Goal: Information Seeking & Learning: Learn about a topic

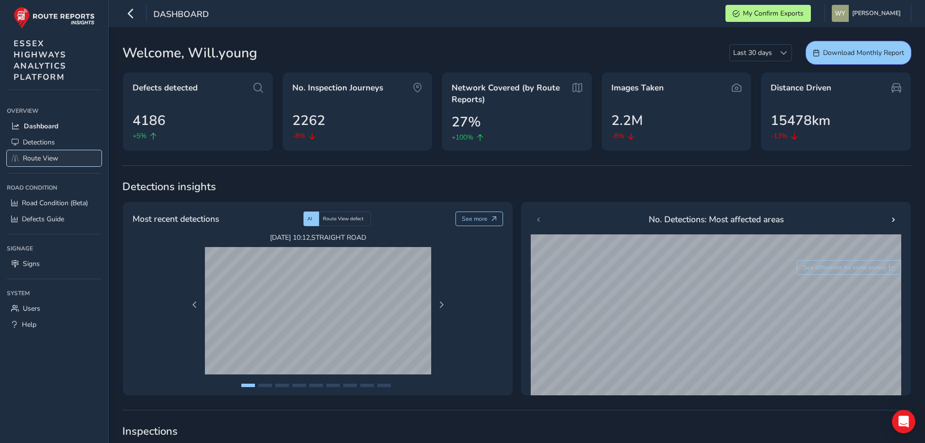
click at [41, 157] on span "Route View" at bounding box center [40, 158] width 35 height 9
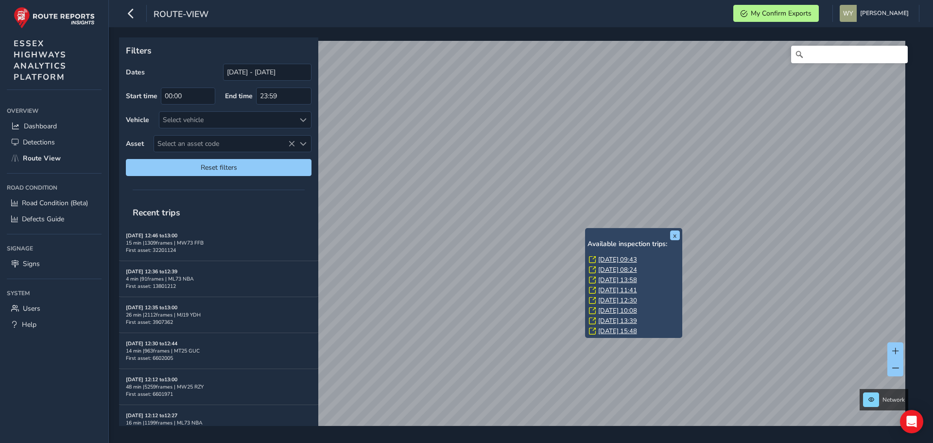
click at [603, 257] on link "[DATE] 09:43" at bounding box center [617, 259] width 39 height 9
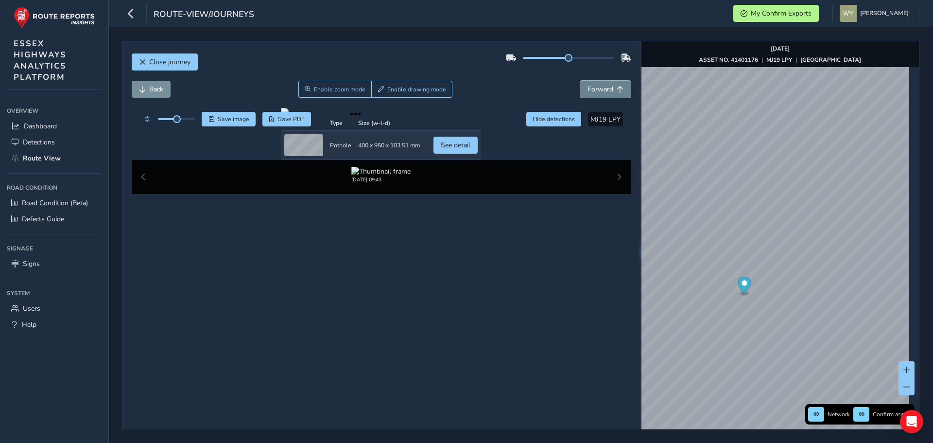
click at [594, 90] on span "Forward" at bounding box center [600, 89] width 26 height 9
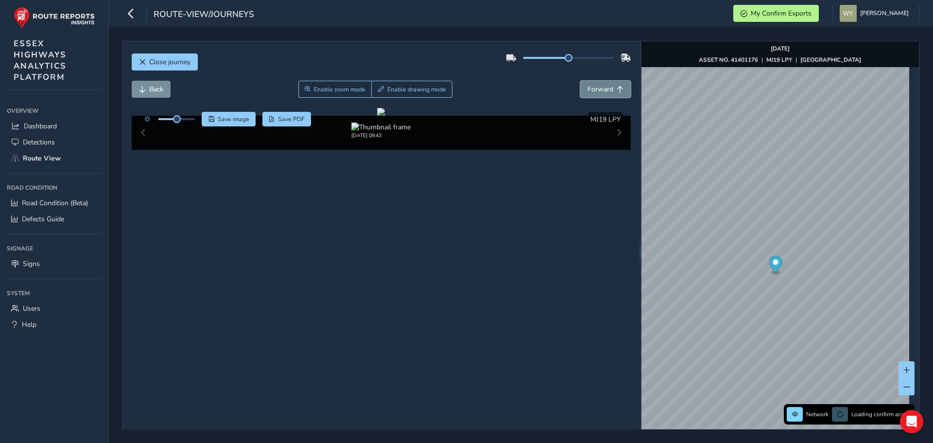
click at [594, 90] on span "Forward" at bounding box center [600, 89] width 26 height 9
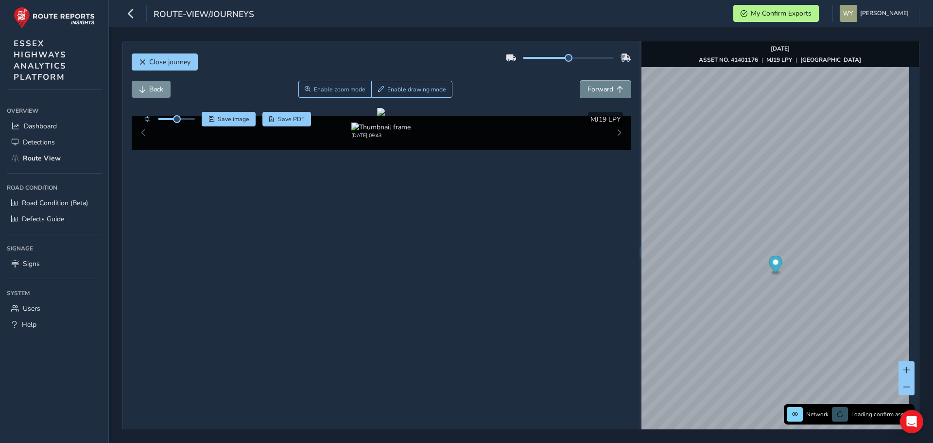
click at [594, 90] on span "Forward" at bounding box center [600, 89] width 26 height 9
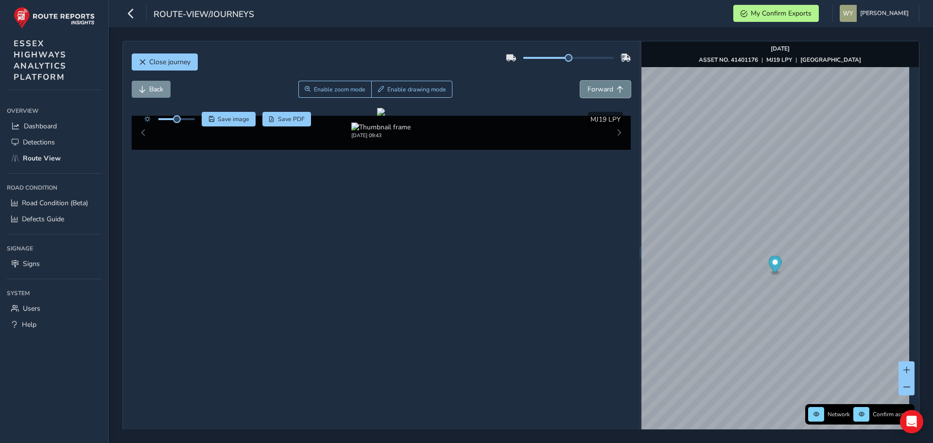
click at [594, 90] on span "Forward" at bounding box center [600, 89] width 26 height 9
click at [149, 97] on button "Back" at bounding box center [151, 89] width 39 height 17
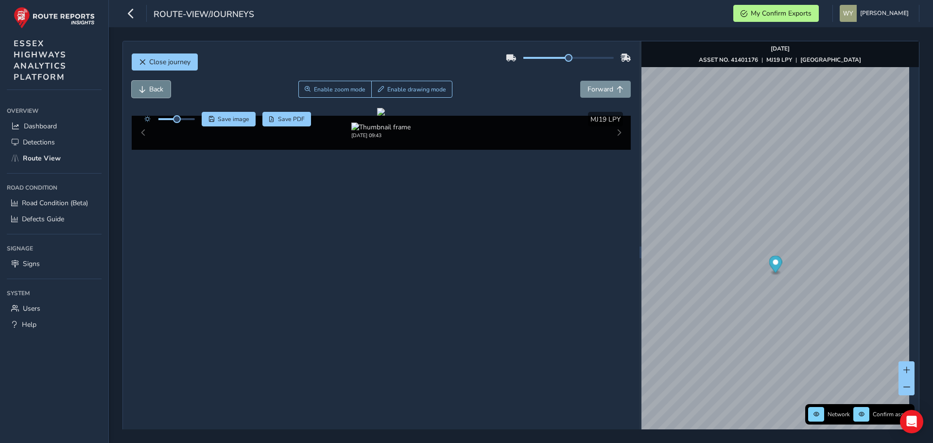
click at [152, 90] on span "Back" at bounding box center [156, 89] width 14 height 9
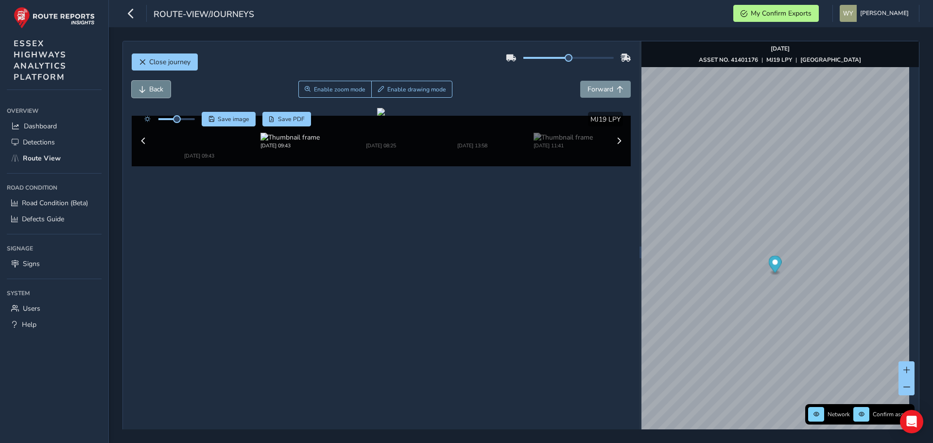
click at [152, 90] on span "Back" at bounding box center [156, 89] width 14 height 9
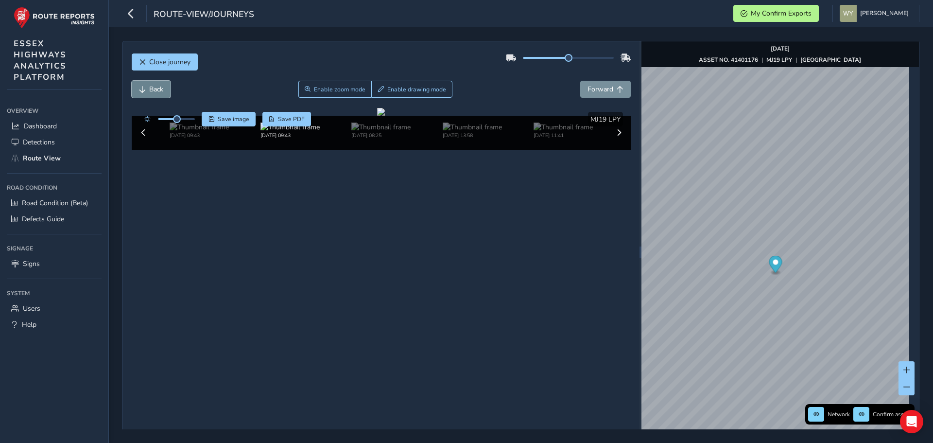
click at [152, 90] on span "Back" at bounding box center [156, 89] width 14 height 9
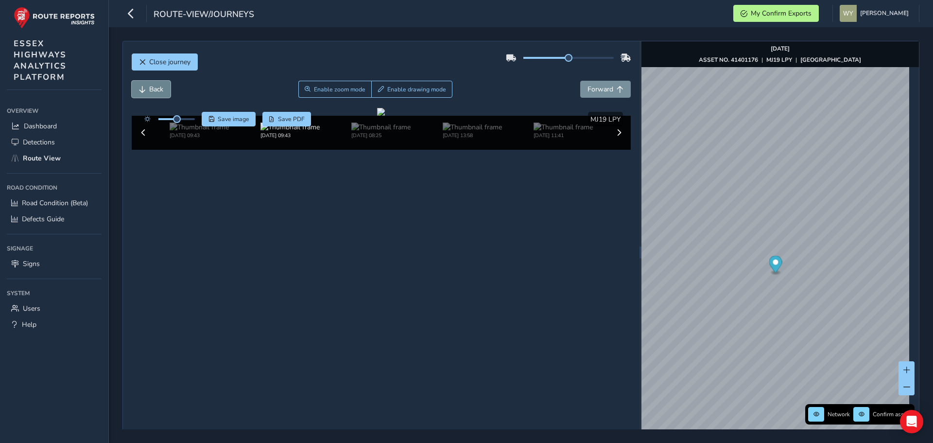
click at [152, 90] on span "Back" at bounding box center [156, 89] width 14 height 9
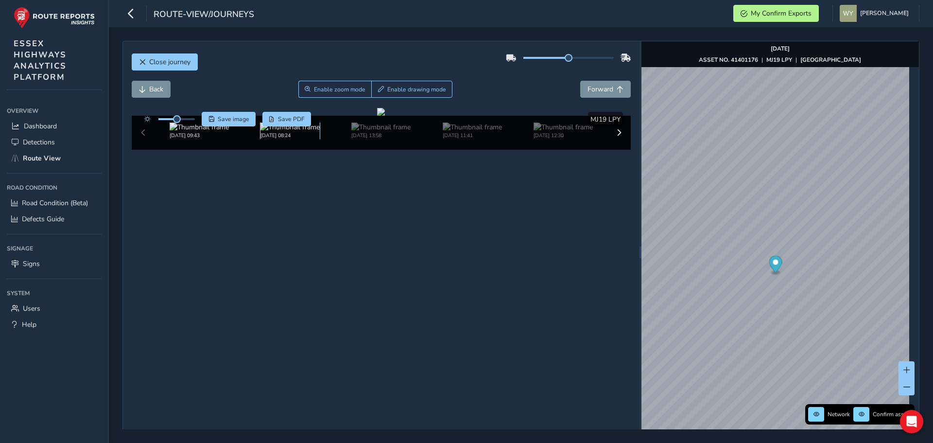
click at [290, 132] on img at bounding box center [289, 126] width 59 height 9
click at [611, 93] on button "Forward" at bounding box center [605, 89] width 51 height 17
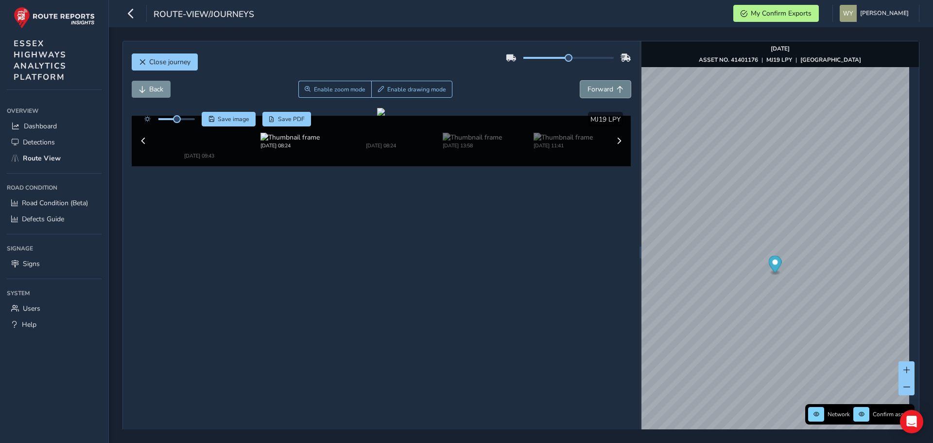
click at [611, 93] on button "Forward" at bounding box center [605, 89] width 51 height 17
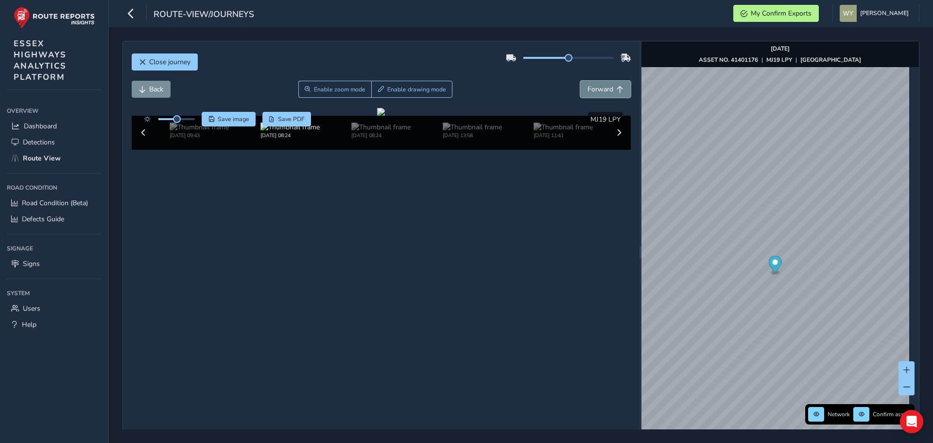
click at [611, 93] on button "Forward" at bounding box center [605, 89] width 51 height 17
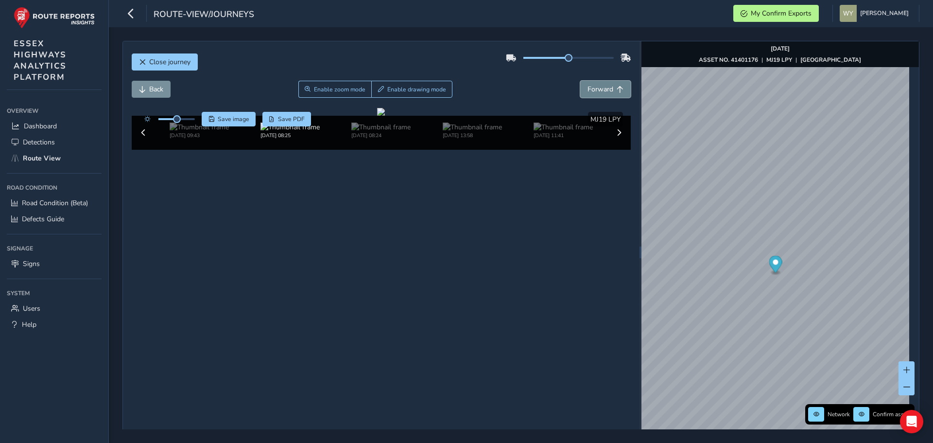
click at [611, 93] on button "Forward" at bounding box center [605, 89] width 51 height 17
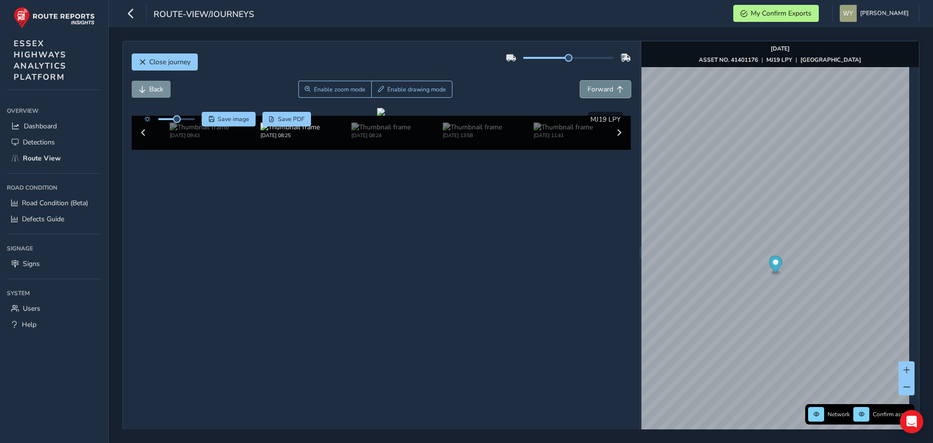
click at [611, 93] on button "Forward" at bounding box center [605, 89] width 51 height 17
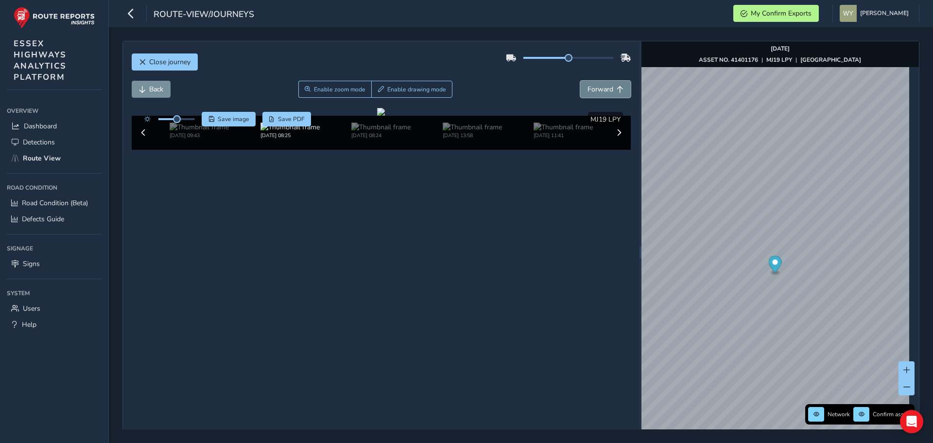
click at [611, 93] on button "Forward" at bounding box center [605, 89] width 51 height 17
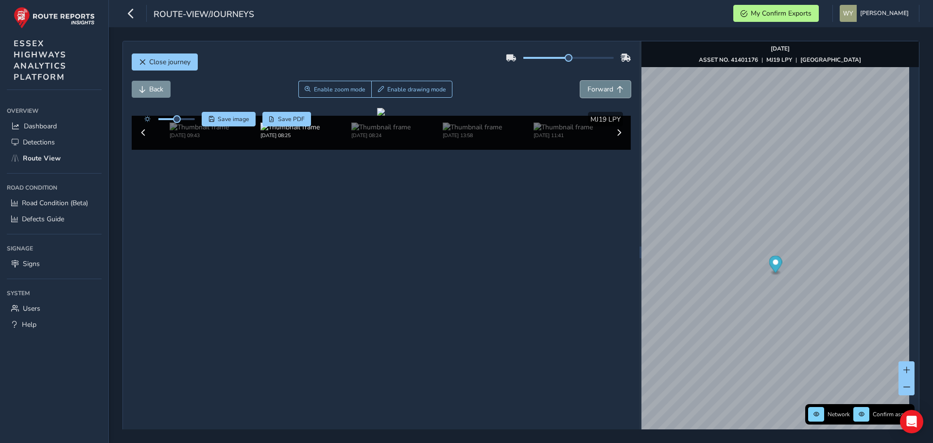
click at [611, 93] on button "Forward" at bounding box center [605, 89] width 51 height 17
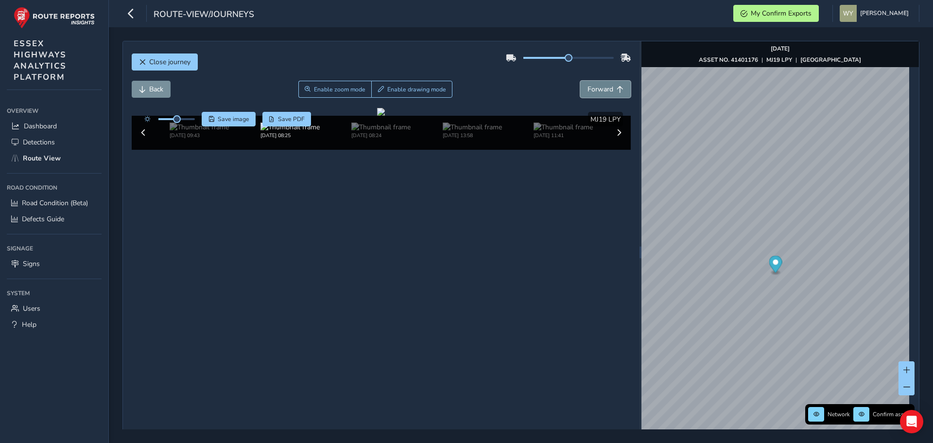
click at [611, 93] on button "Forward" at bounding box center [605, 89] width 51 height 17
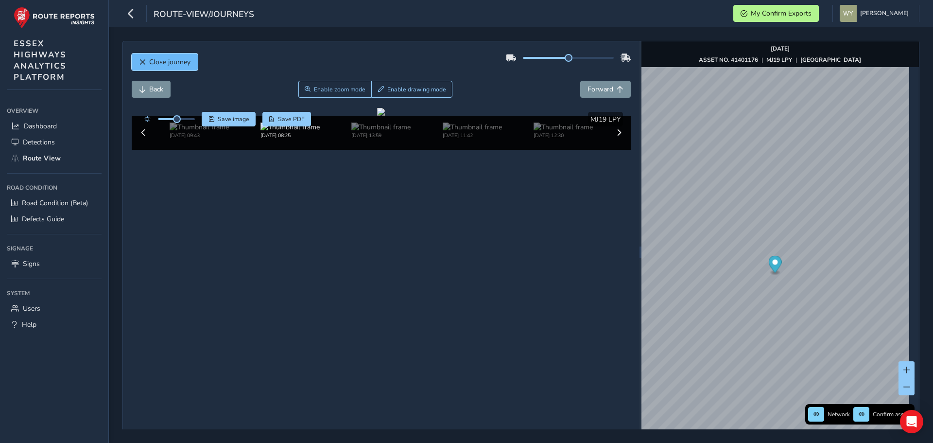
click at [182, 65] on span "Close journey" at bounding box center [169, 61] width 41 height 9
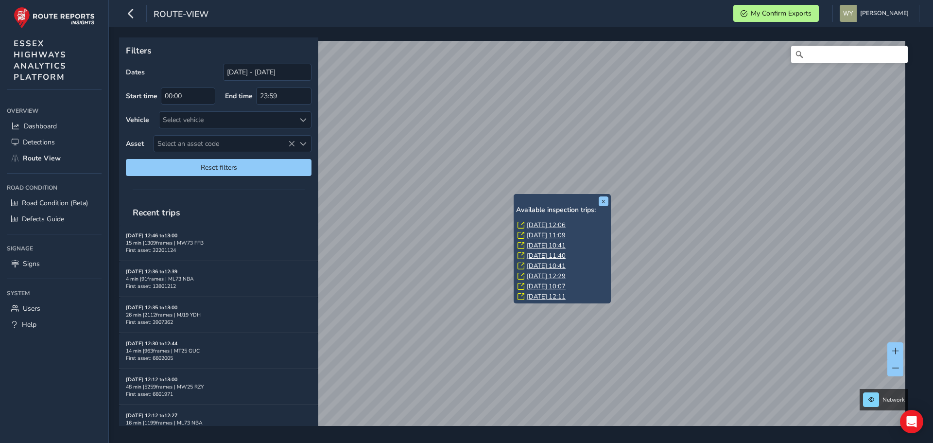
click at [540, 220] on div "Available inspection trips: [DATE] 12:06 [DATE] 11:09 [DATE] 10:41 [DATE] 11:40…" at bounding box center [562, 254] width 92 height 97
click at [540, 225] on link "[DATE] 12:06" at bounding box center [546, 225] width 39 height 9
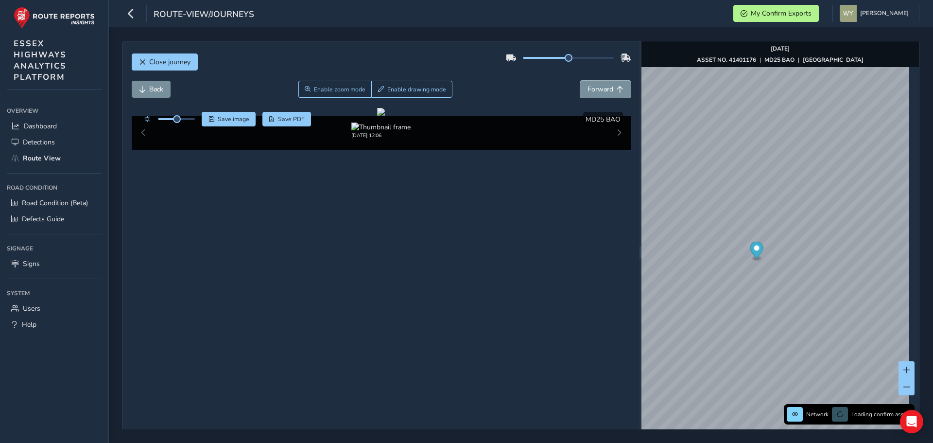
click at [597, 87] on span "Forward" at bounding box center [600, 89] width 26 height 9
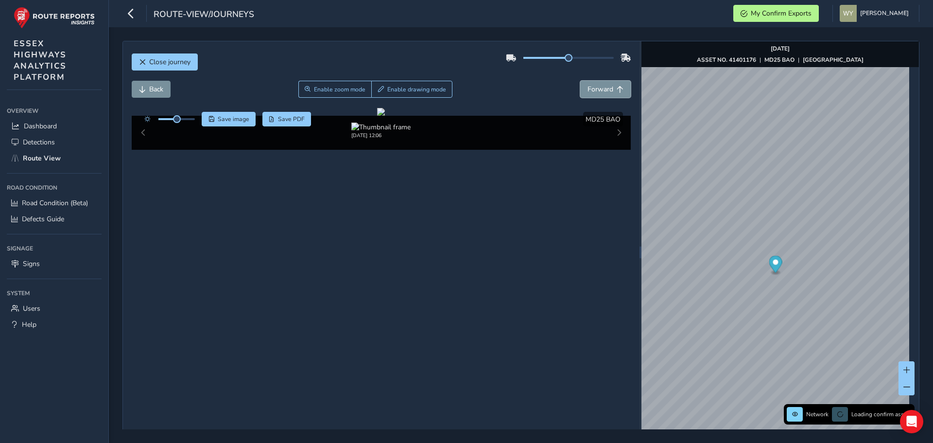
click at [597, 87] on span "Forward" at bounding box center [600, 89] width 26 height 9
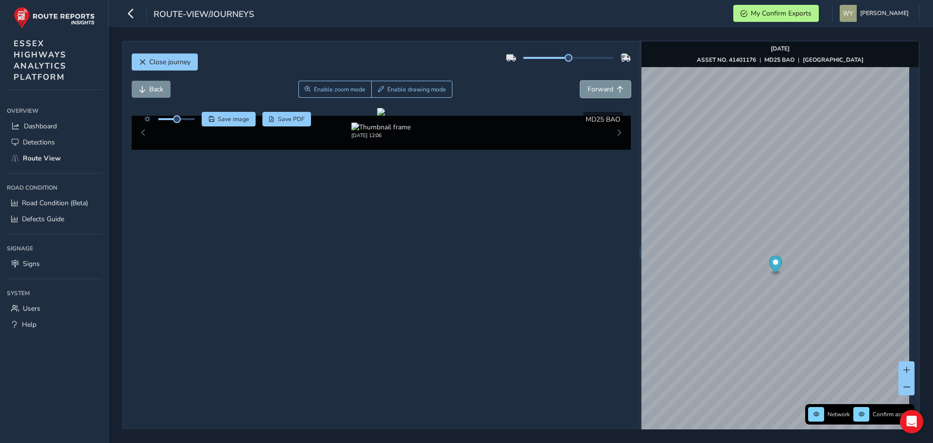
click at [597, 87] on span "Forward" at bounding box center [600, 89] width 26 height 9
click at [160, 88] on span "Back" at bounding box center [156, 89] width 14 height 9
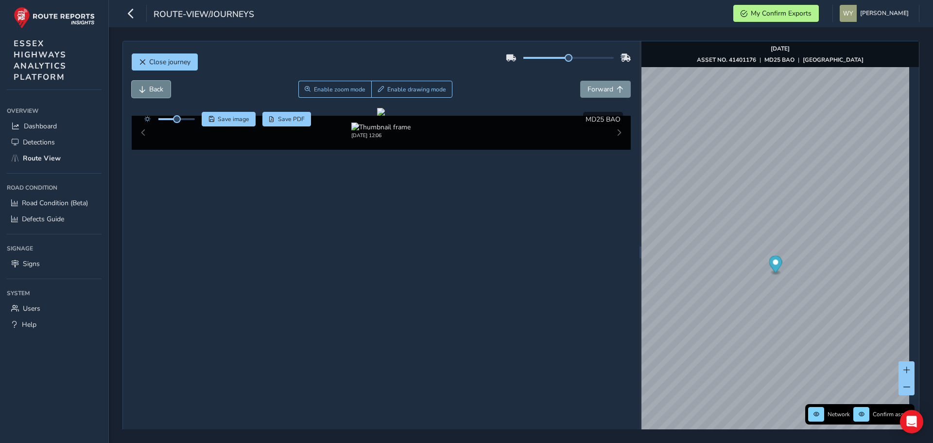
click at [160, 88] on span "Back" at bounding box center [156, 89] width 14 height 9
click at [155, 58] on span "Close journey" at bounding box center [169, 61] width 41 height 9
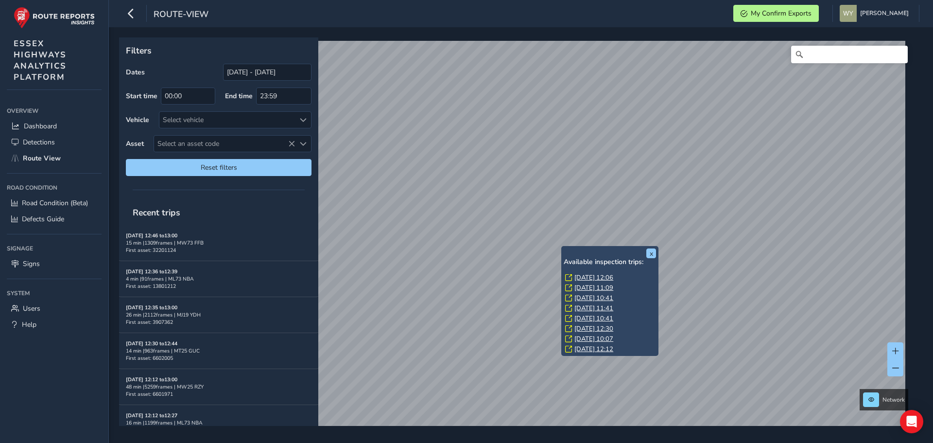
click at [583, 273] on div "Available inspection trips: [DATE] 12:06 [DATE] 11:09 [DATE] 10:41 [DATE] 11:41…" at bounding box center [610, 306] width 92 height 97
click at [584, 276] on link "[DATE] 12:06" at bounding box center [593, 277] width 39 height 9
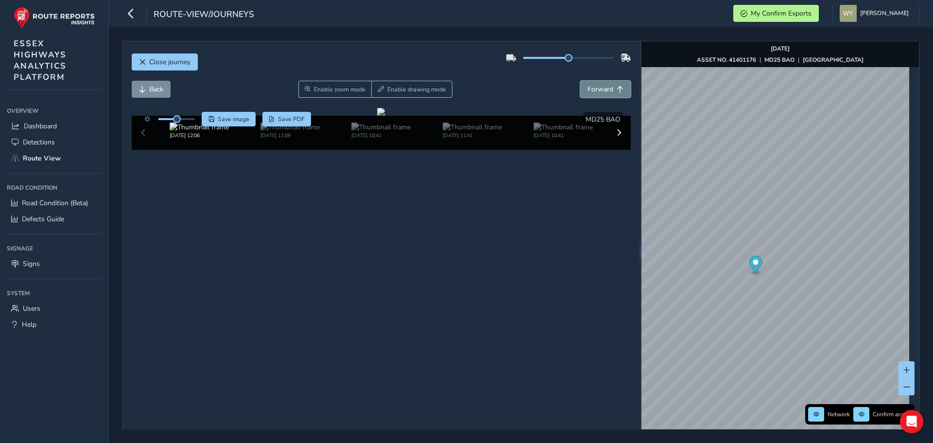
click at [606, 91] on span "Forward" at bounding box center [600, 89] width 26 height 9
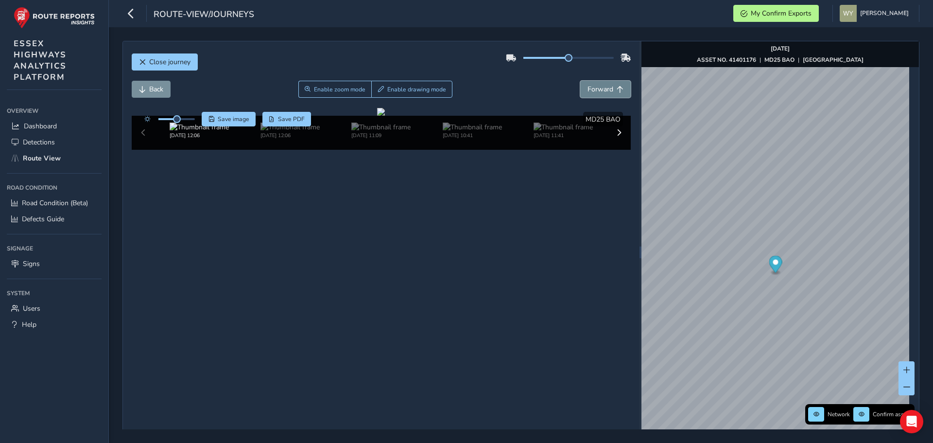
click at [606, 91] on span "Forward" at bounding box center [600, 89] width 26 height 9
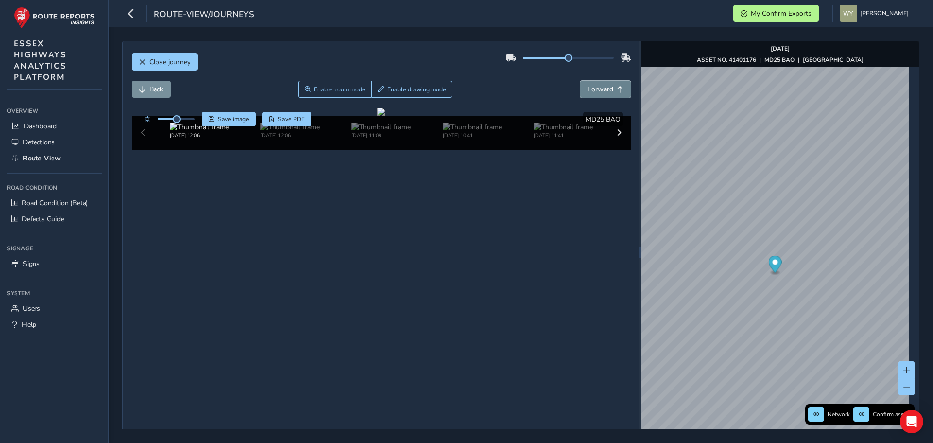
click at [606, 91] on span "Forward" at bounding box center [600, 89] width 26 height 9
click at [157, 81] on button "Back" at bounding box center [151, 89] width 39 height 17
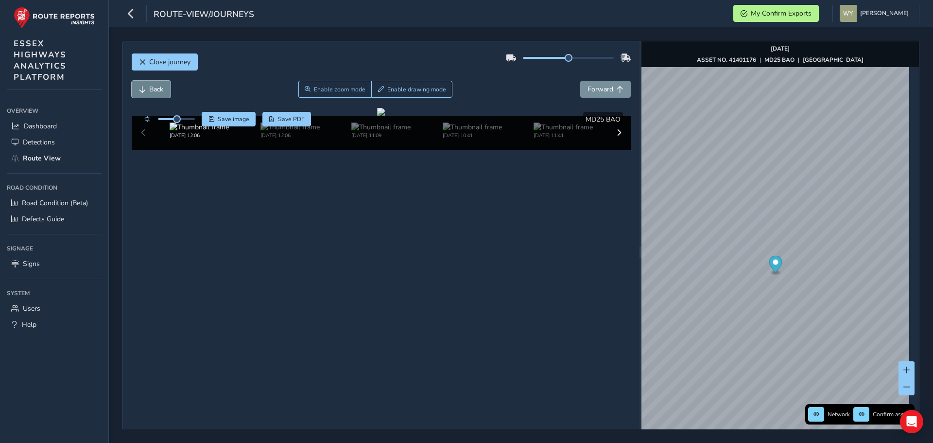
click at [156, 83] on button "Back" at bounding box center [151, 89] width 39 height 17
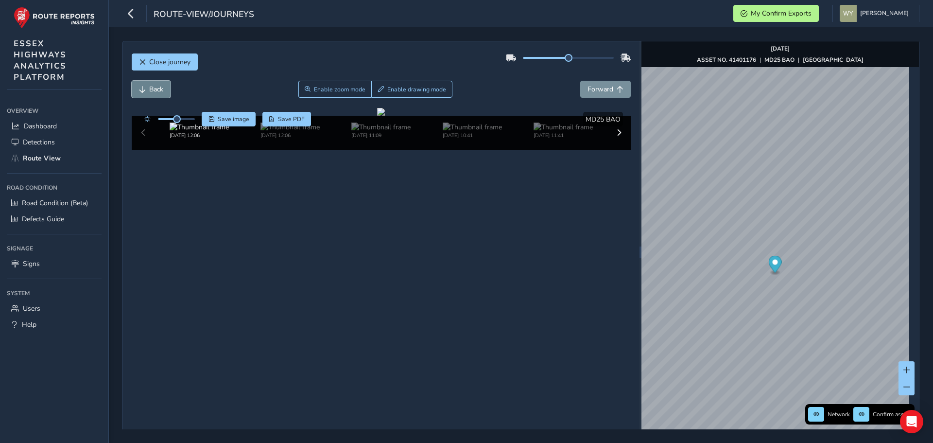
click at [156, 83] on button "Back" at bounding box center [151, 89] width 39 height 17
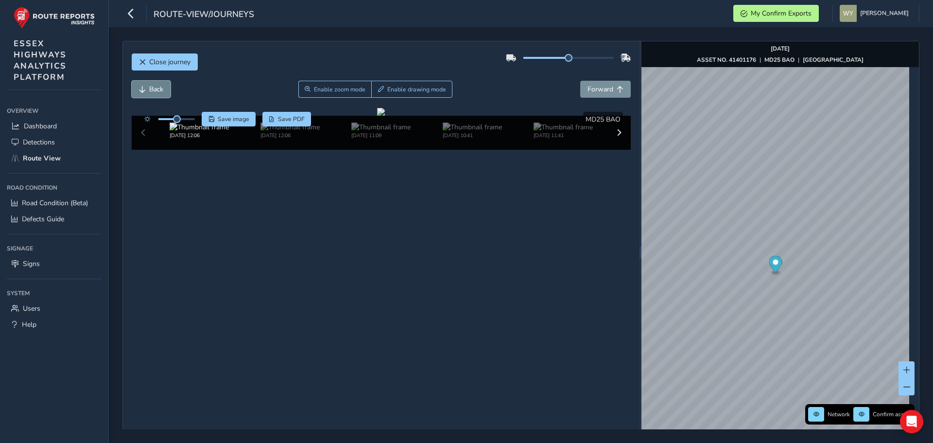
click at [156, 83] on button "Back" at bounding box center [151, 89] width 39 height 17
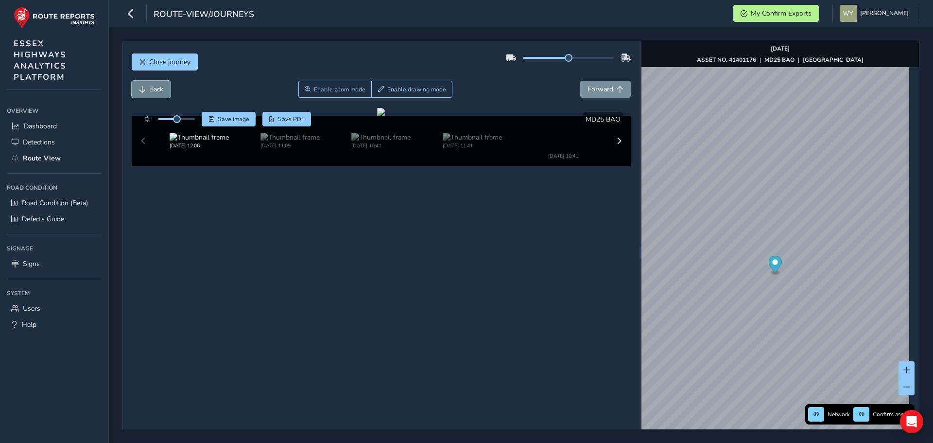
click at [156, 83] on button "Back" at bounding box center [151, 89] width 39 height 17
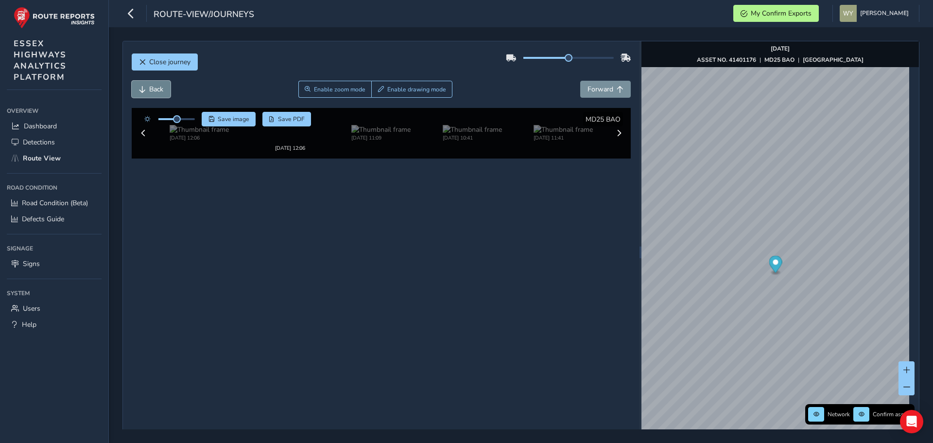
click at [156, 83] on button "Back" at bounding box center [151, 89] width 39 height 17
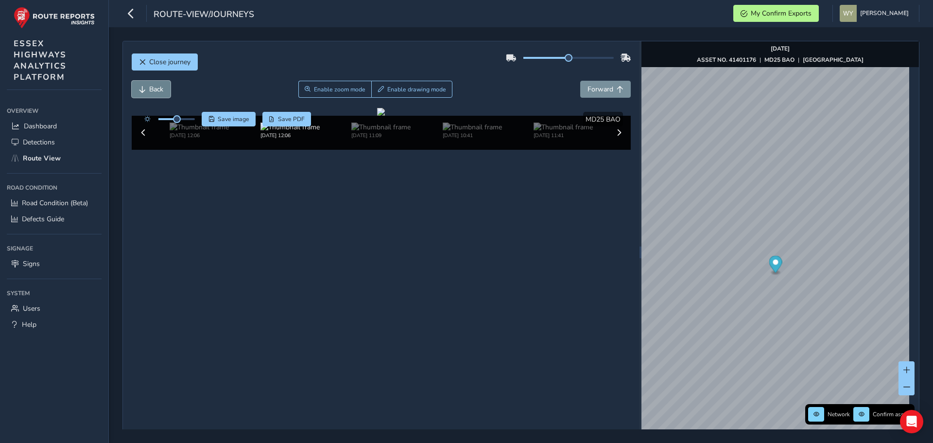
click at [156, 83] on button "Back" at bounding box center [151, 89] width 39 height 17
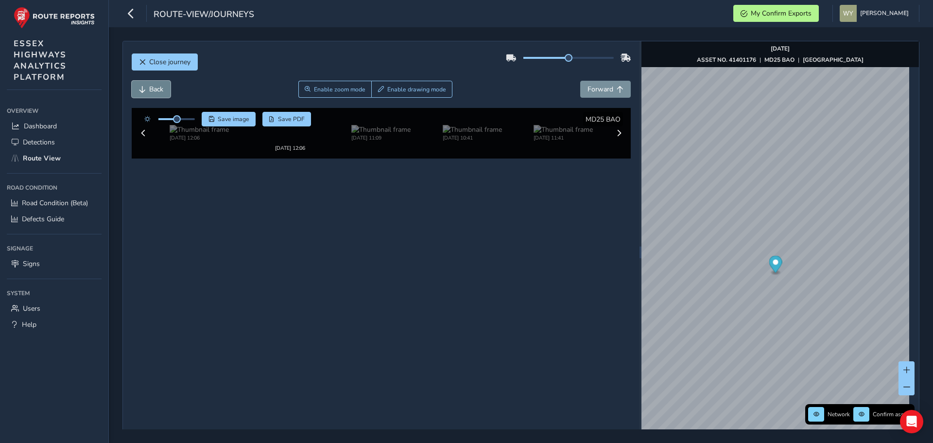
click at [156, 83] on button "Back" at bounding box center [151, 89] width 39 height 17
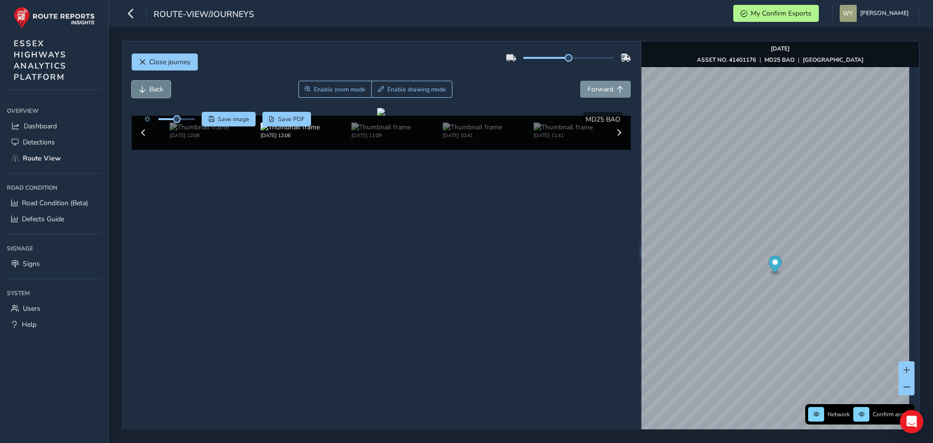
click at [156, 83] on button "Back" at bounding box center [151, 89] width 39 height 17
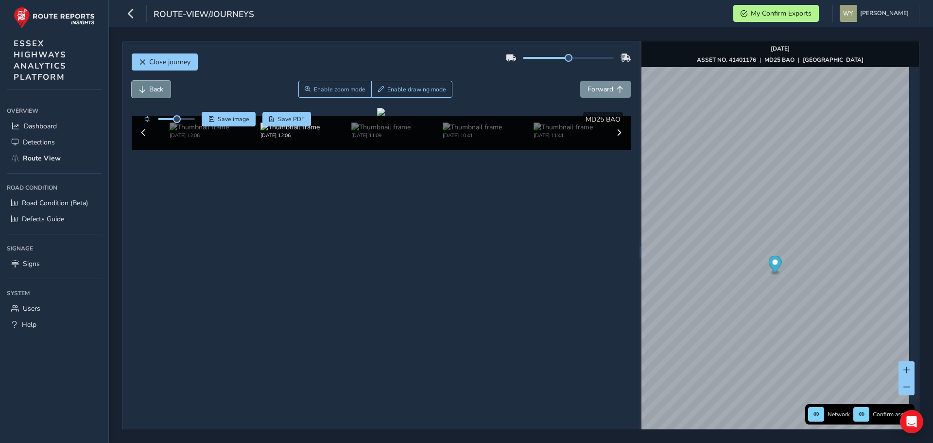
click at [156, 83] on button "Back" at bounding box center [151, 89] width 39 height 17
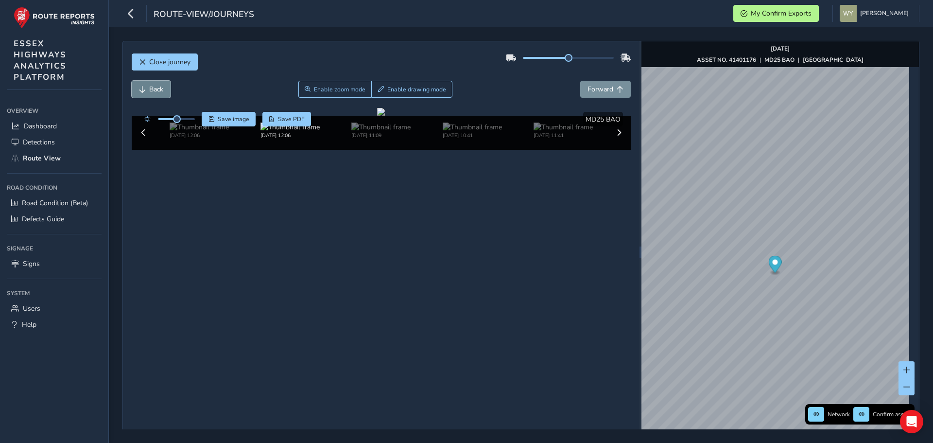
click at [156, 83] on button "Back" at bounding box center [151, 89] width 39 height 17
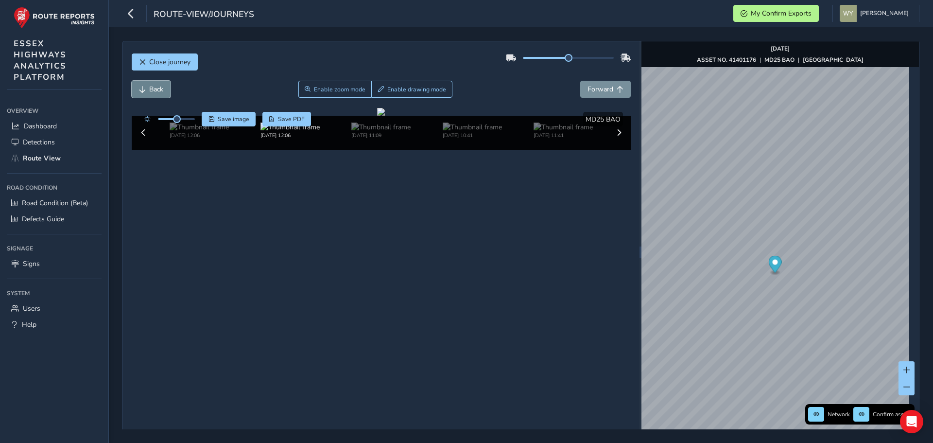
click at [156, 83] on button "Back" at bounding box center [151, 89] width 39 height 17
